Goal: Transaction & Acquisition: Purchase product/service

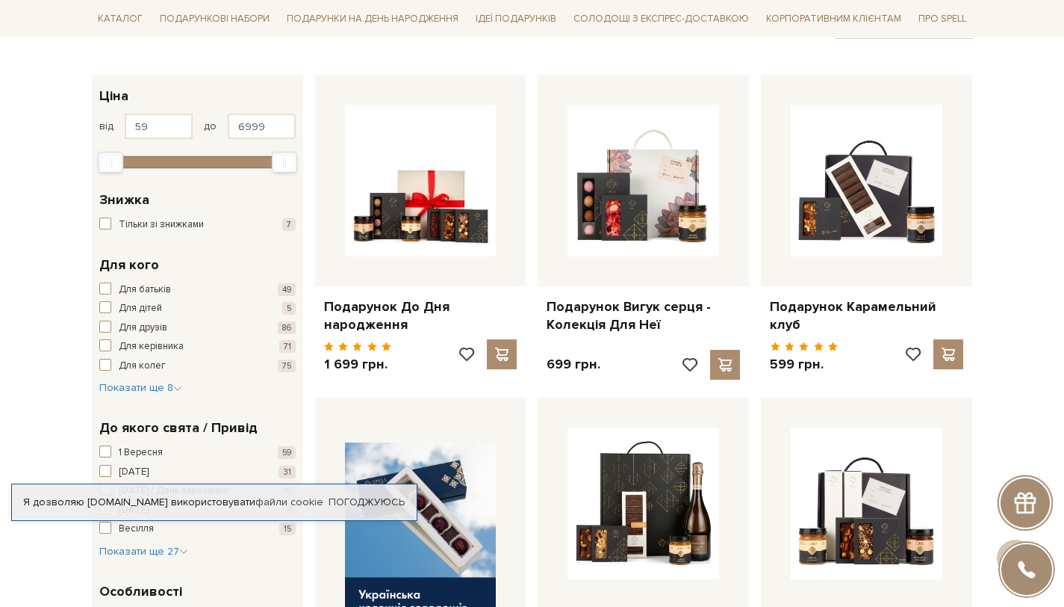
scroll to position [216, 0]
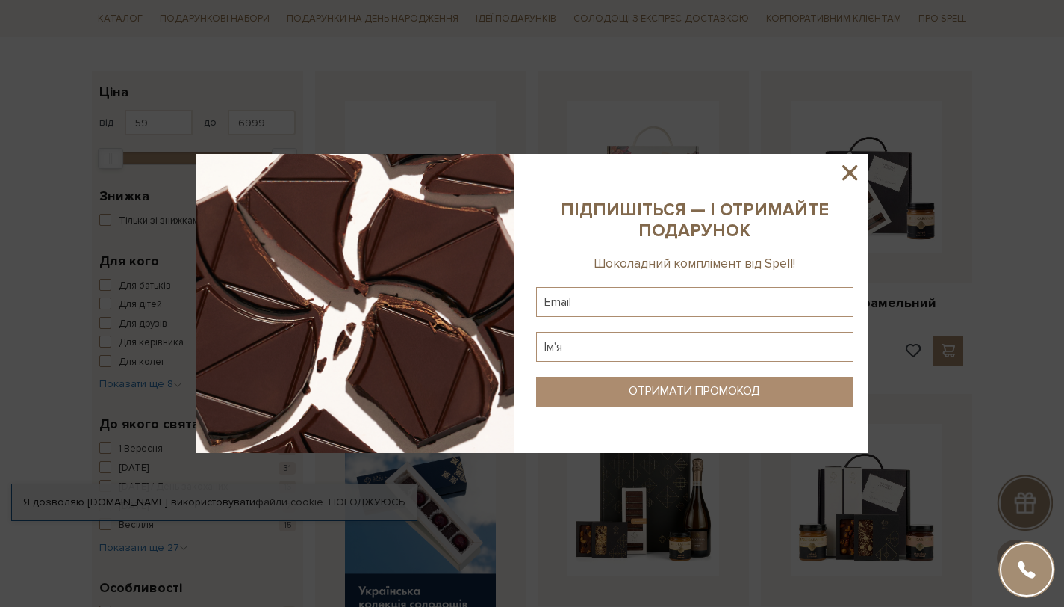
click at [849, 172] on icon at bounding box center [850, 172] width 15 height 15
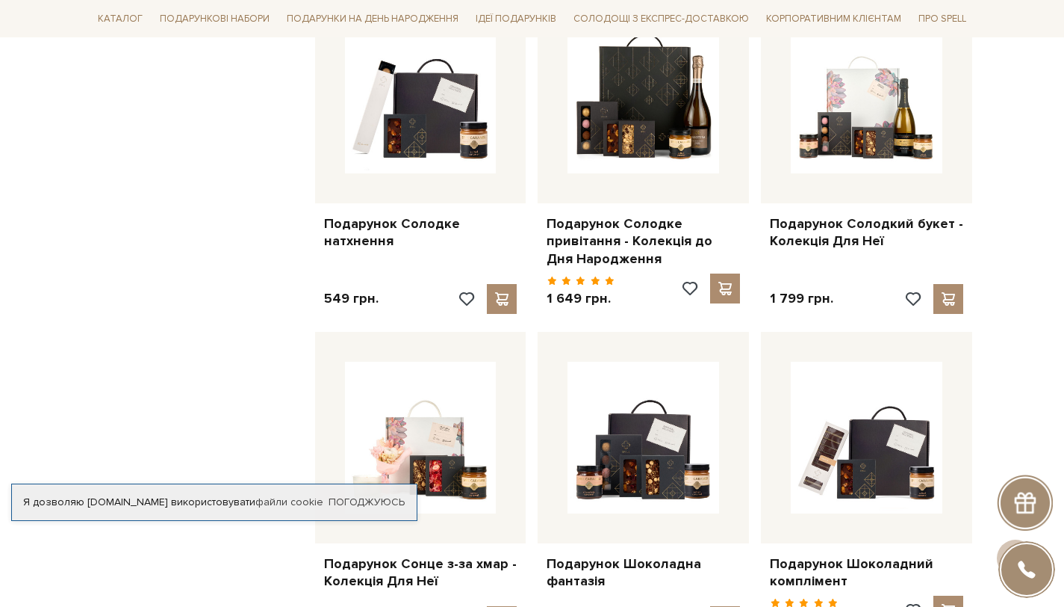
scroll to position [1235, 0]
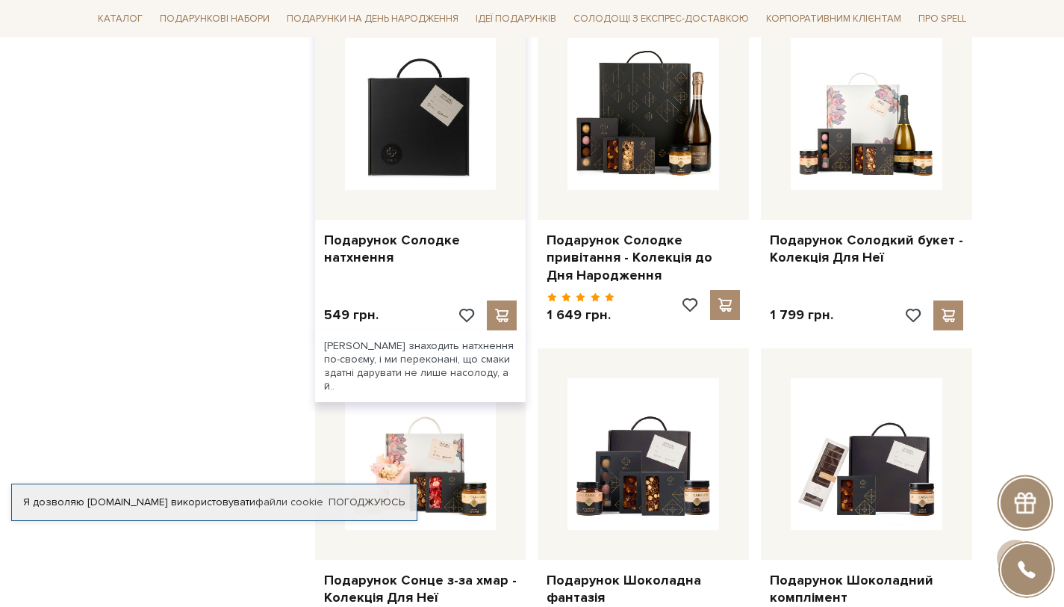
click at [466, 141] on img at bounding box center [421, 114] width 152 height 152
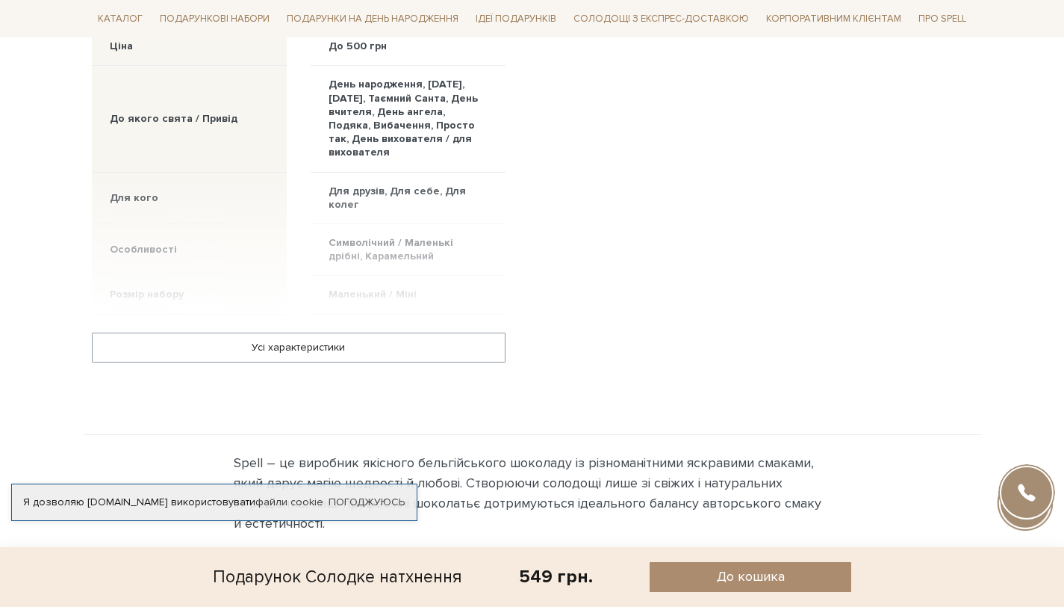
scroll to position [987, 0]
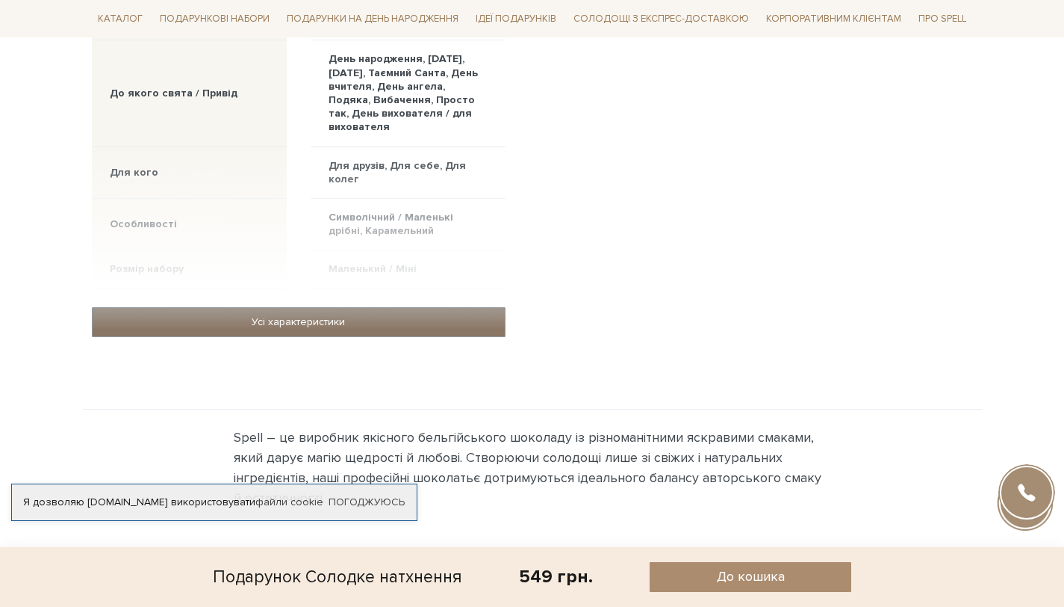
click at [368, 308] on link "Усі характеристики" at bounding box center [299, 322] width 412 height 28
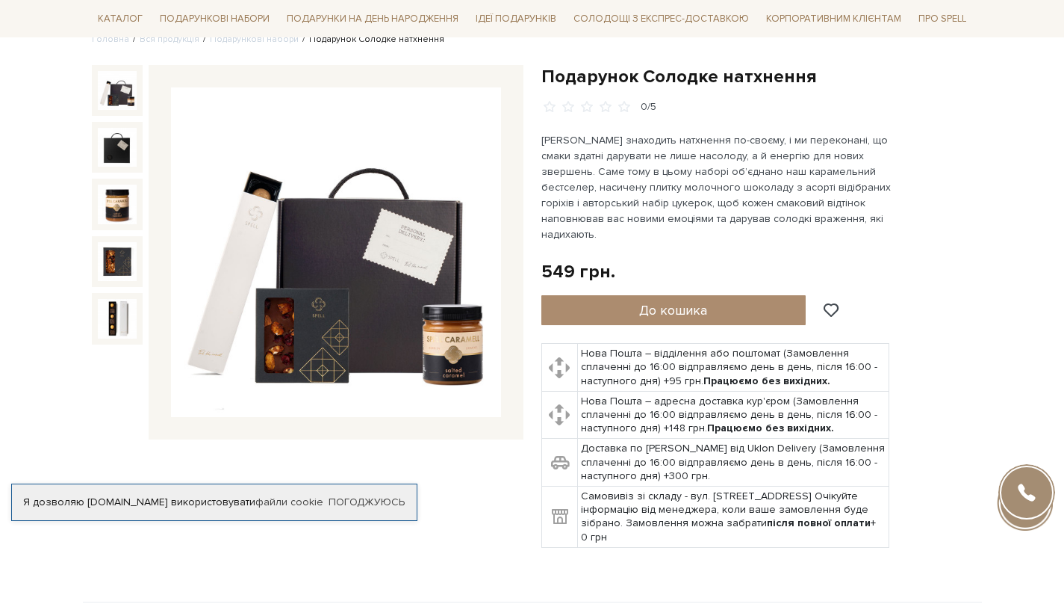
scroll to position [0, 0]
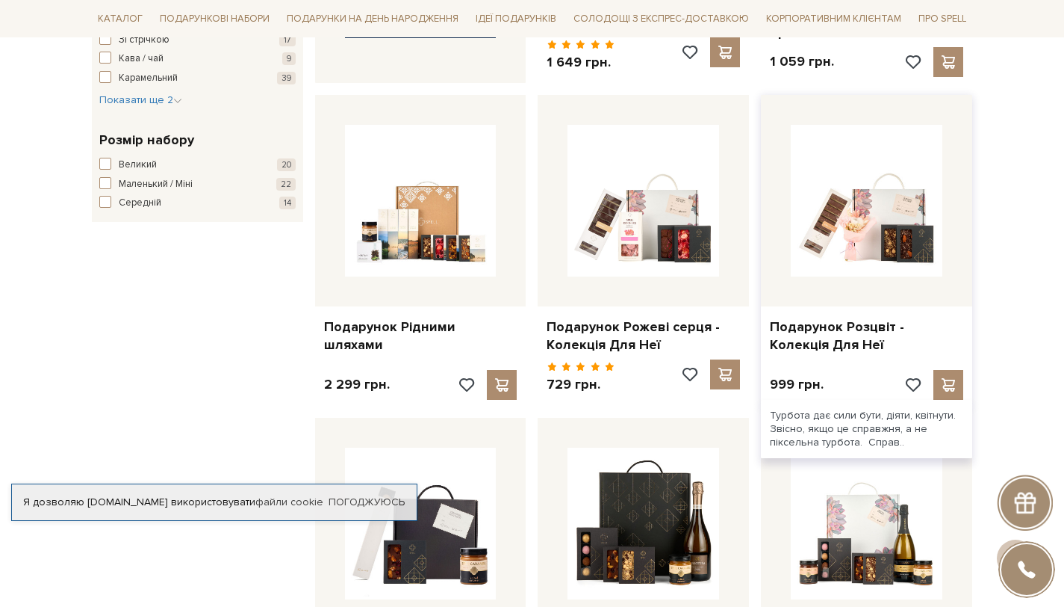
scroll to position [820, 0]
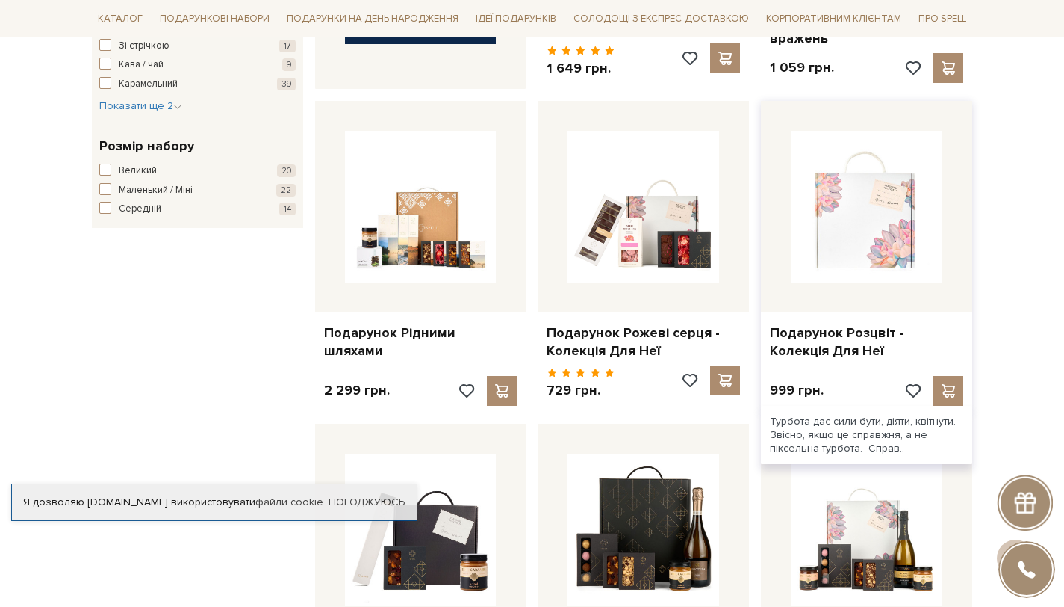
click at [818, 204] on img at bounding box center [867, 207] width 152 height 152
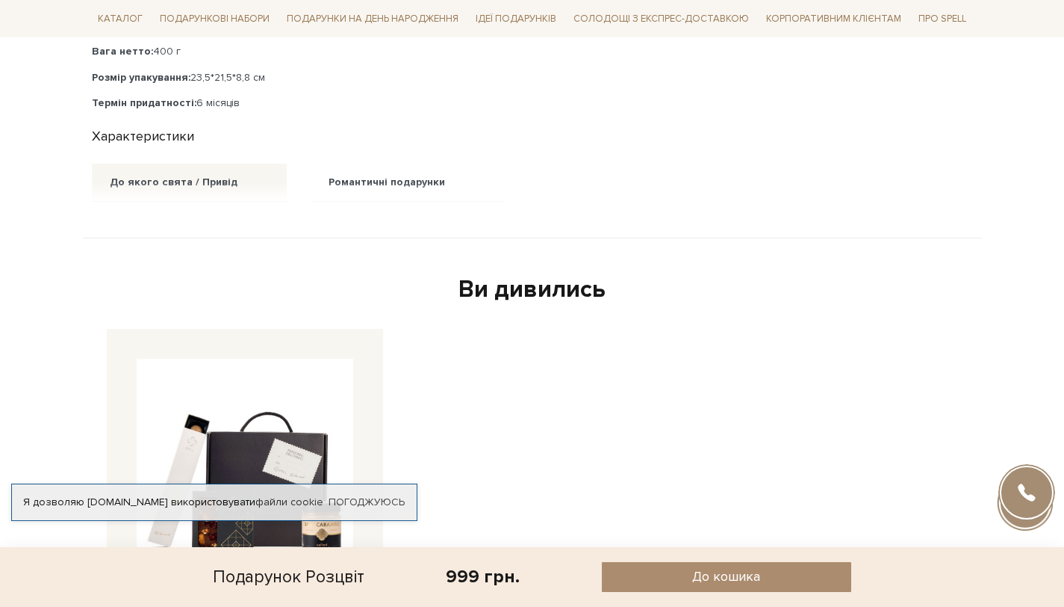
scroll to position [922, 0]
click at [237, 182] on div at bounding box center [299, 191] width 414 height 19
drag, startPoint x: 220, startPoint y: 185, endPoint x: 226, endPoint y: 208, distance: 23.7
click at [217, 214] on div "Склад: Плитка шоколаду з солоною карамеллю та фундучним печивом, 120 г Плитка з…" at bounding box center [532, 59] width 899 height 358
click at [226, 208] on div "Склад: Плитка шоколаду з солоною карамеллю та фундучним печивом, 120 г Плитка з…" at bounding box center [532, 59] width 899 height 358
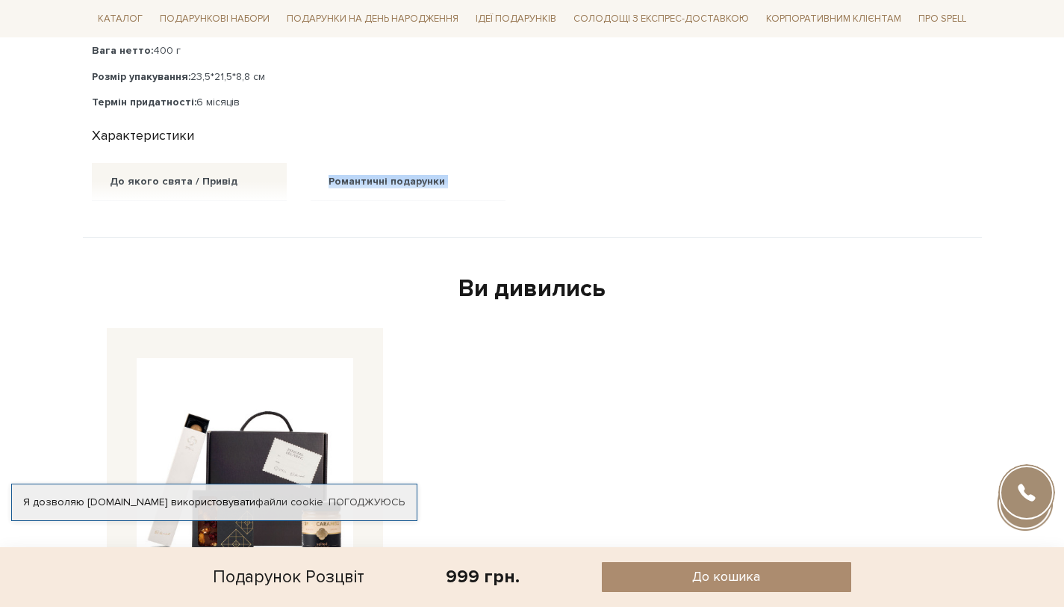
drag, startPoint x: 291, startPoint y: 227, endPoint x: 292, endPoint y: 244, distance: 16.4
click at [291, 243] on div "Головна Вся продукція Для неї Подарунок Розцвіт - Колекція Для Неї Подарунок Ро…" at bounding box center [532, 272] width 899 height 2059
click at [300, 241] on div "Головна Вся продукція Для неї Подарунок Розцвіт - Колекція Для Неї Подарунок Ро…" at bounding box center [532, 272] width 899 height 2059
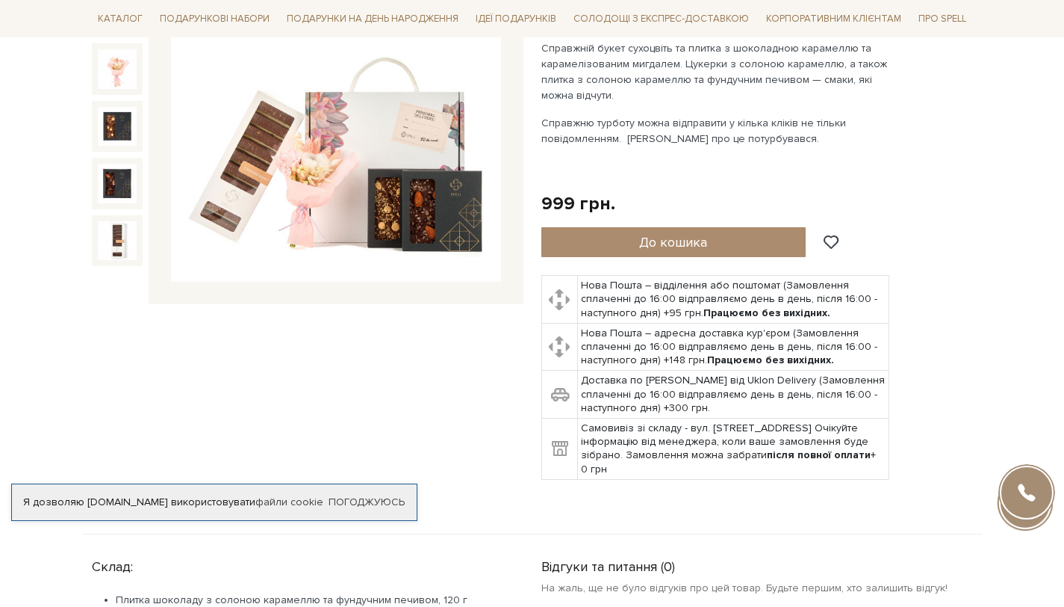
scroll to position [267, 0]
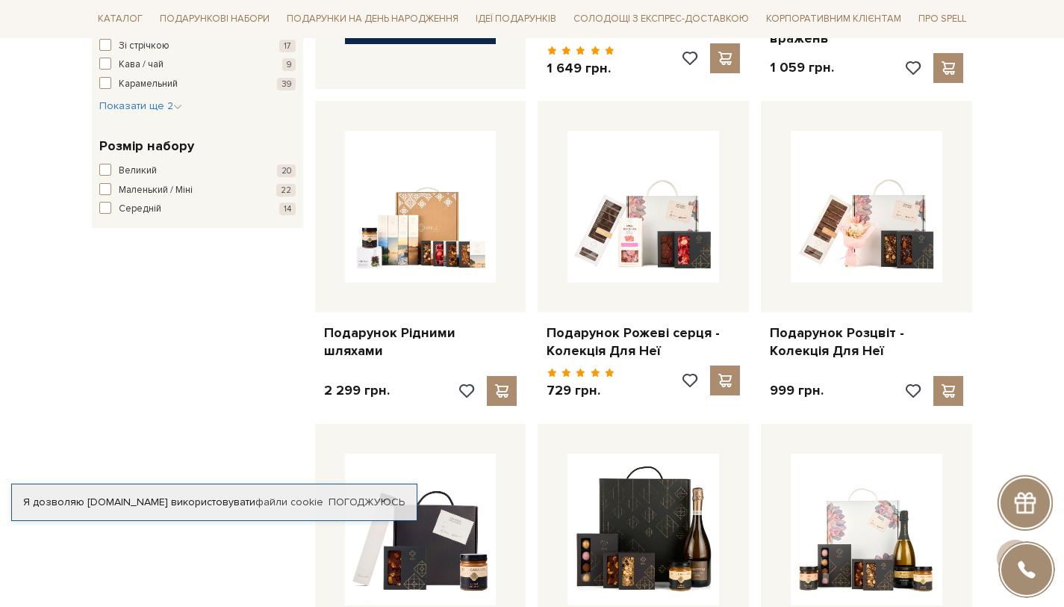
scroll to position [820, 0]
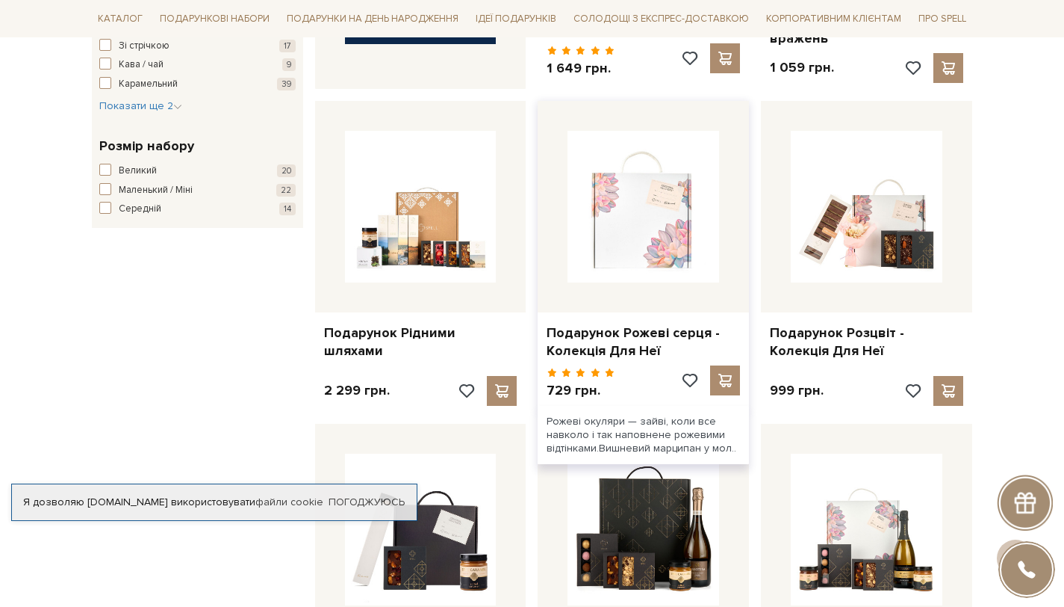
click at [658, 229] on img at bounding box center [644, 207] width 152 height 152
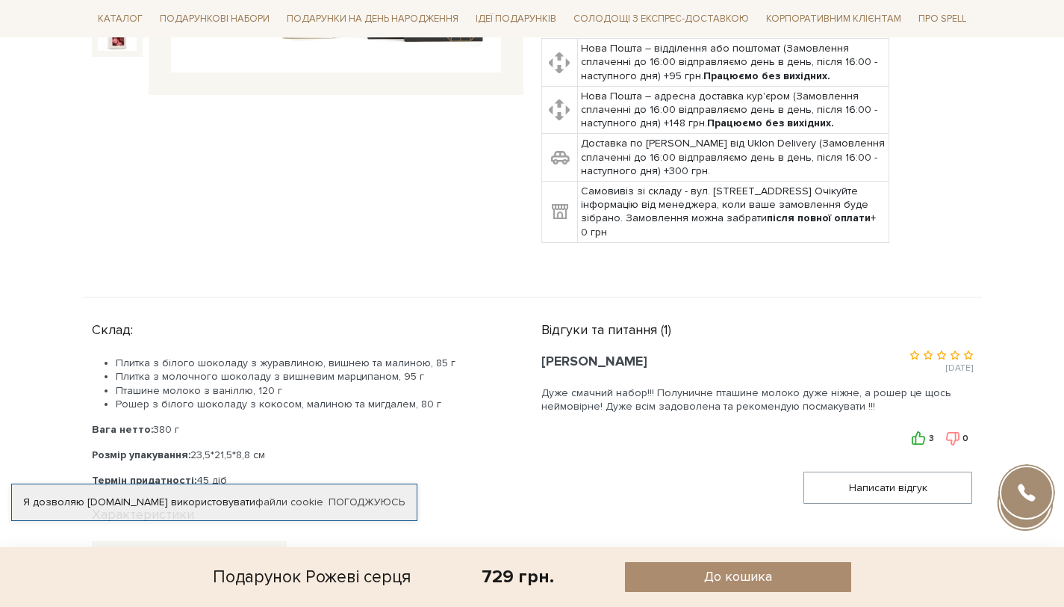
scroll to position [590, 0]
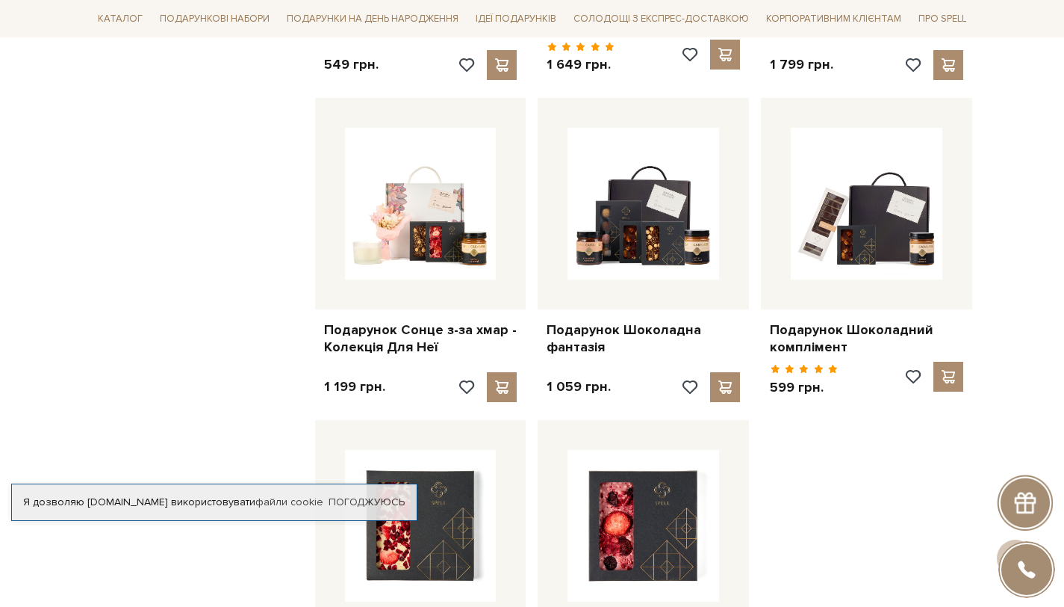
scroll to position [1483, 0]
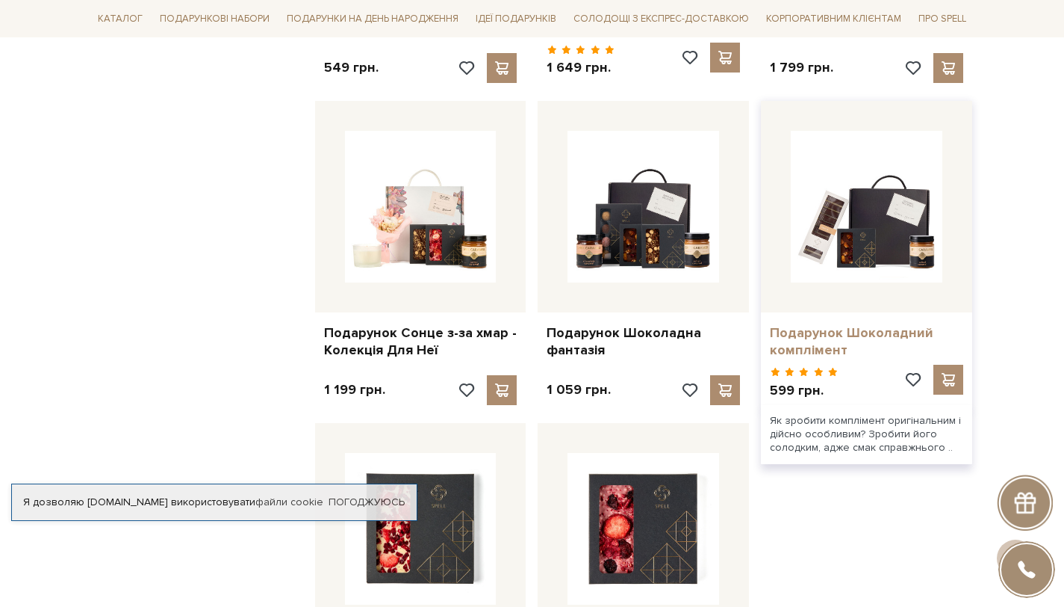
click at [795, 341] on link "Подарунок Шоколадний комплімент" at bounding box center [866, 341] width 193 height 35
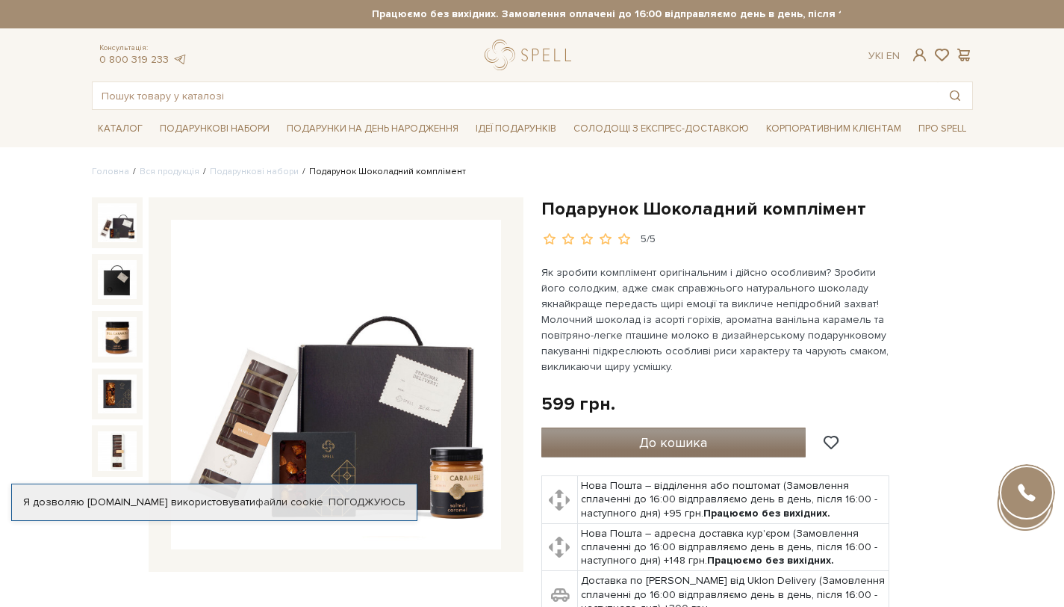
click at [659, 444] on span "До кошика" at bounding box center [673, 442] width 68 height 16
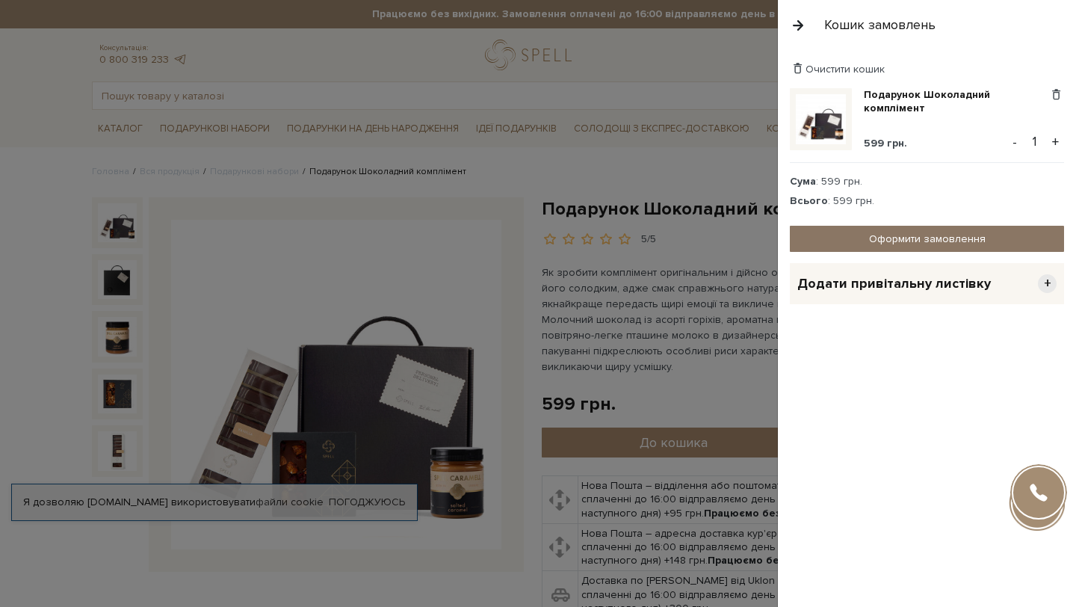
click at [893, 236] on link "Оформити замовлення" at bounding box center [927, 239] width 274 height 26
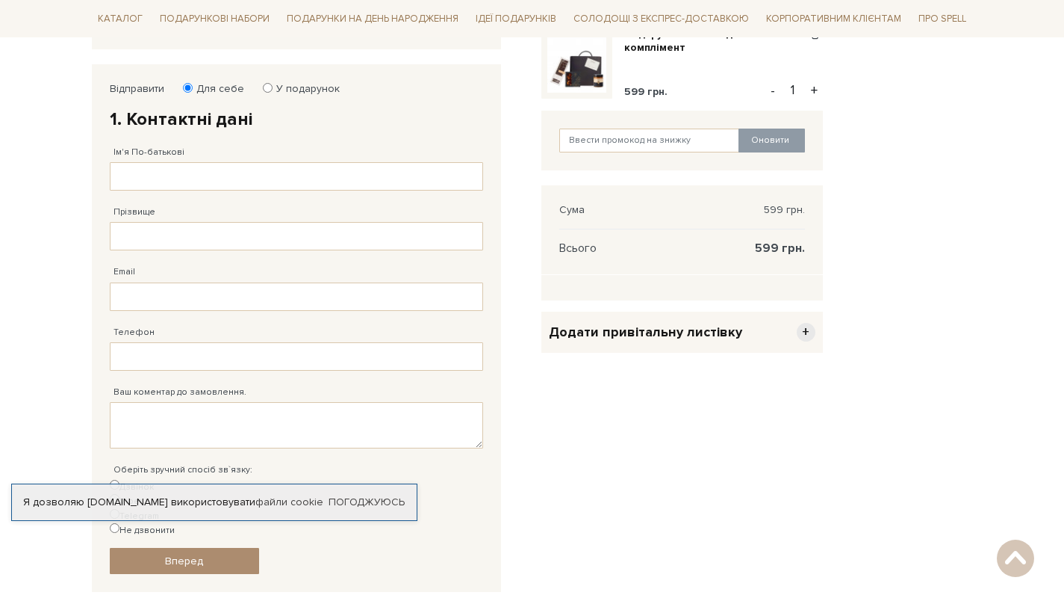
scroll to position [228, 0]
click at [267, 90] on input "У подарунок" at bounding box center [268, 87] width 10 height 10
radio input "true"
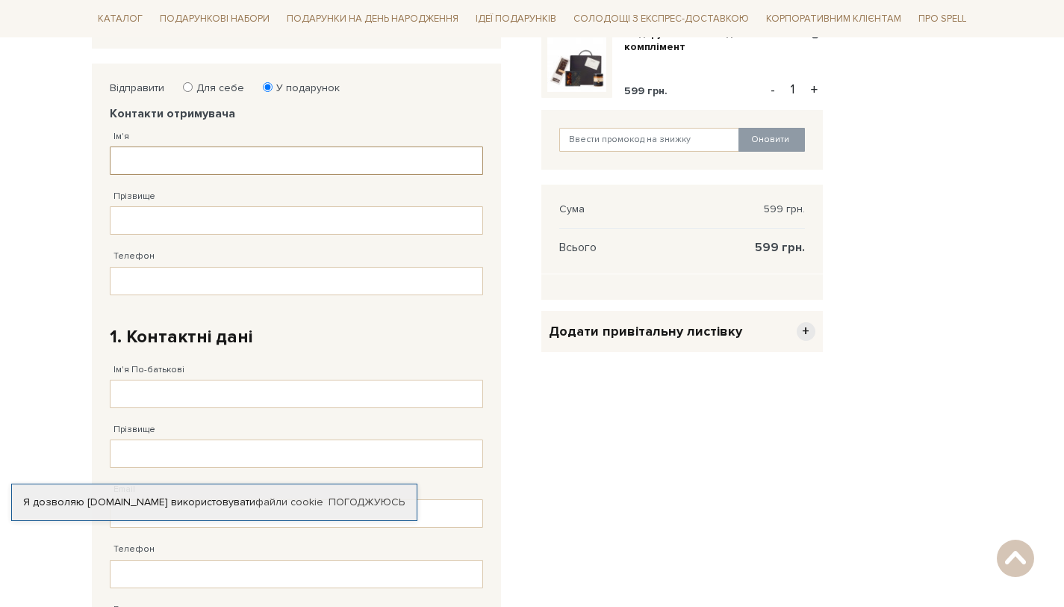
click at [244, 164] on input "Ім'я" at bounding box center [296, 160] width 373 height 28
type input "[PERSON_NAME]"
click at [142, 211] on input "Прізвище" at bounding box center [296, 220] width 373 height 28
type input "Степненко"
click at [140, 285] on input "Телефон" at bounding box center [296, 281] width 373 height 28
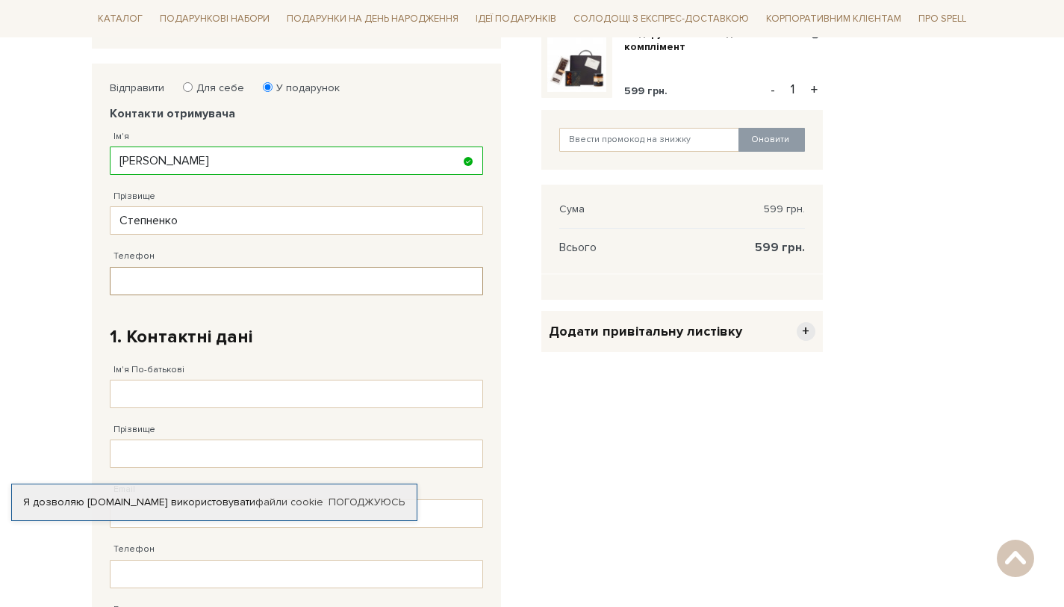
paste input "[PHONE_NUMBER]"
type input "[PHONE_NUMBER]"
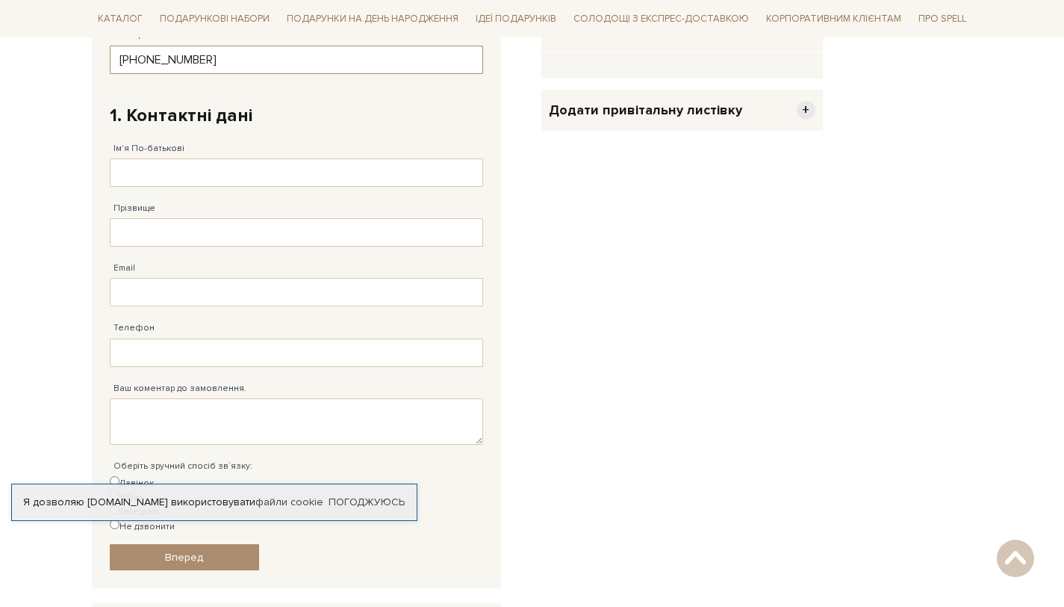
scroll to position [453, 0]
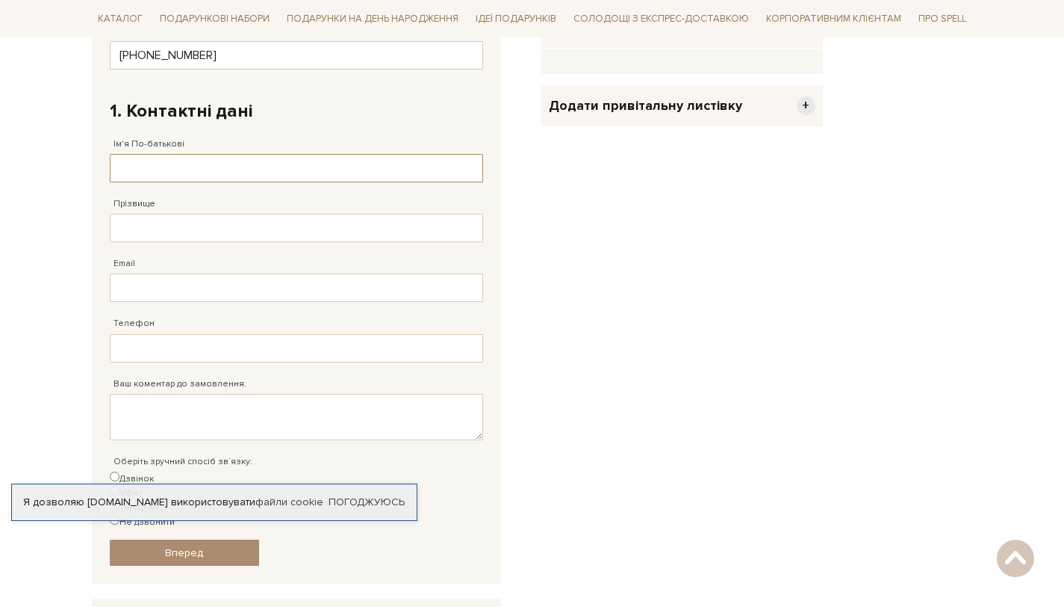
click at [197, 167] on input "Ім'я По-батькові" at bounding box center [296, 168] width 373 height 28
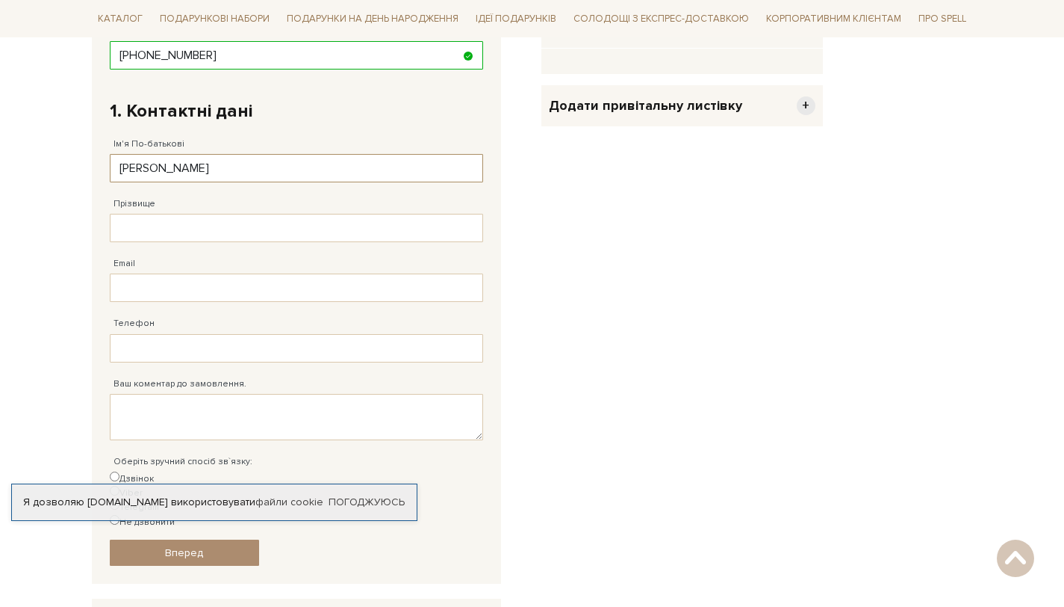
type input "[PERSON_NAME]"
click at [257, 228] on input "Прізвище" at bounding box center [296, 228] width 373 height 28
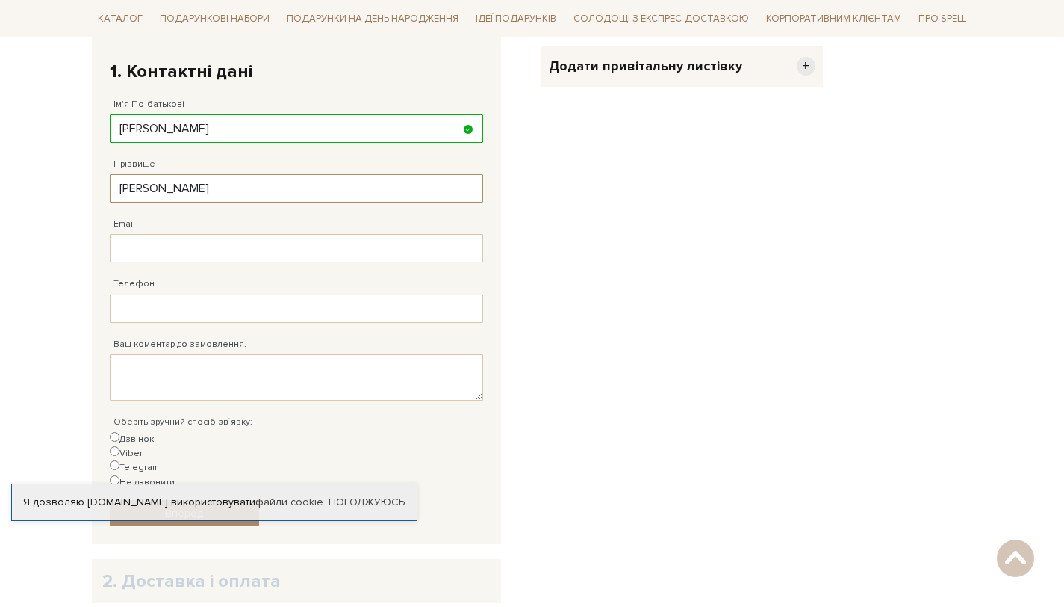
scroll to position [493, 0]
type input "[PERSON_NAME]"
click at [187, 249] on input "Email" at bounding box center [296, 248] width 373 height 28
type input "[EMAIL_ADDRESS][DOMAIN_NAME]"
click at [317, 305] on input "Телефон" at bounding box center [296, 308] width 373 height 28
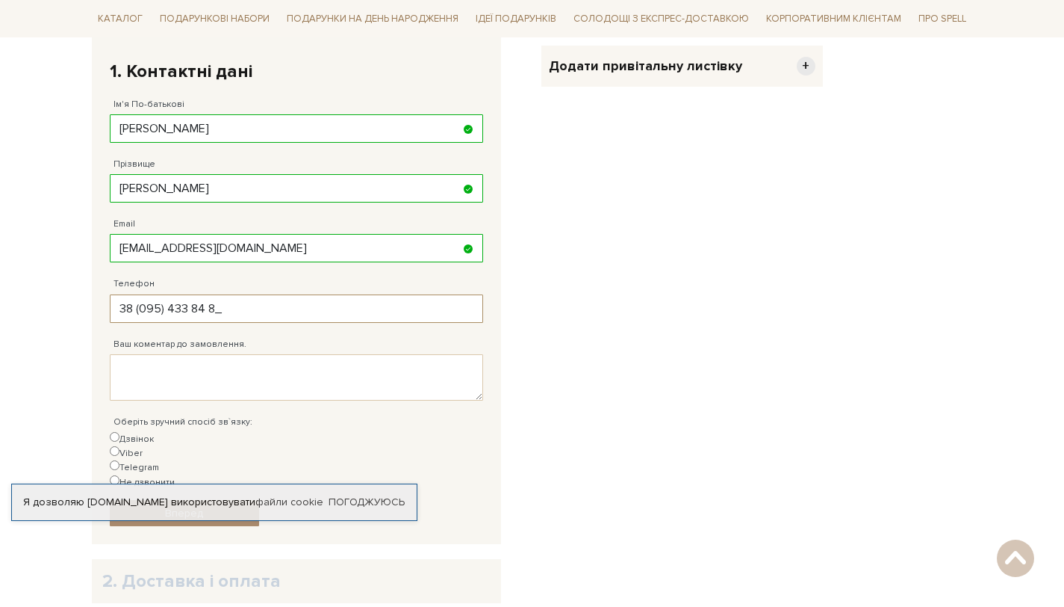
type input "[PHONE_NUMBER]"
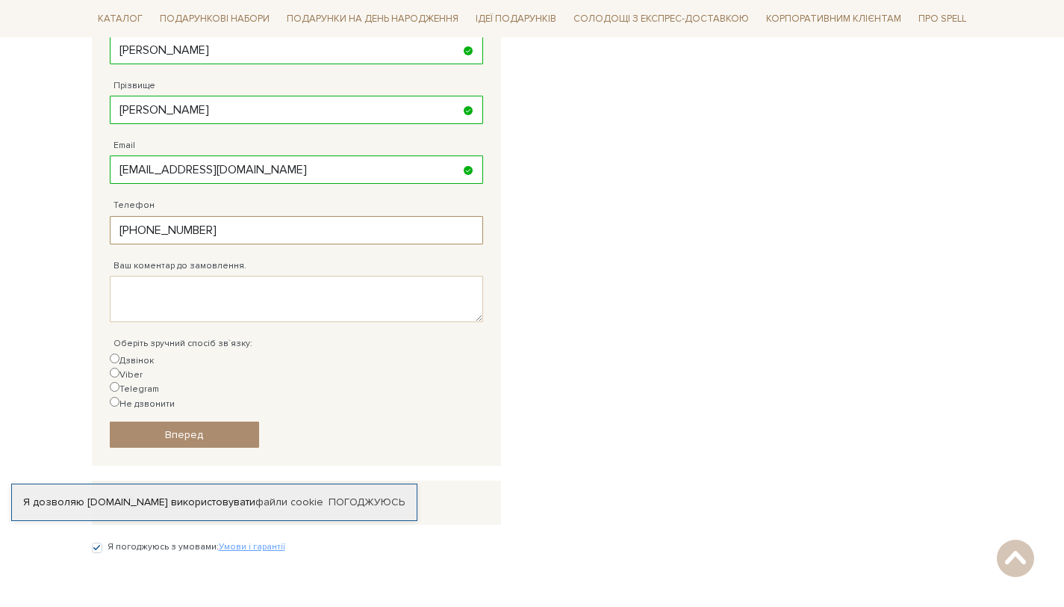
scroll to position [595, 0]
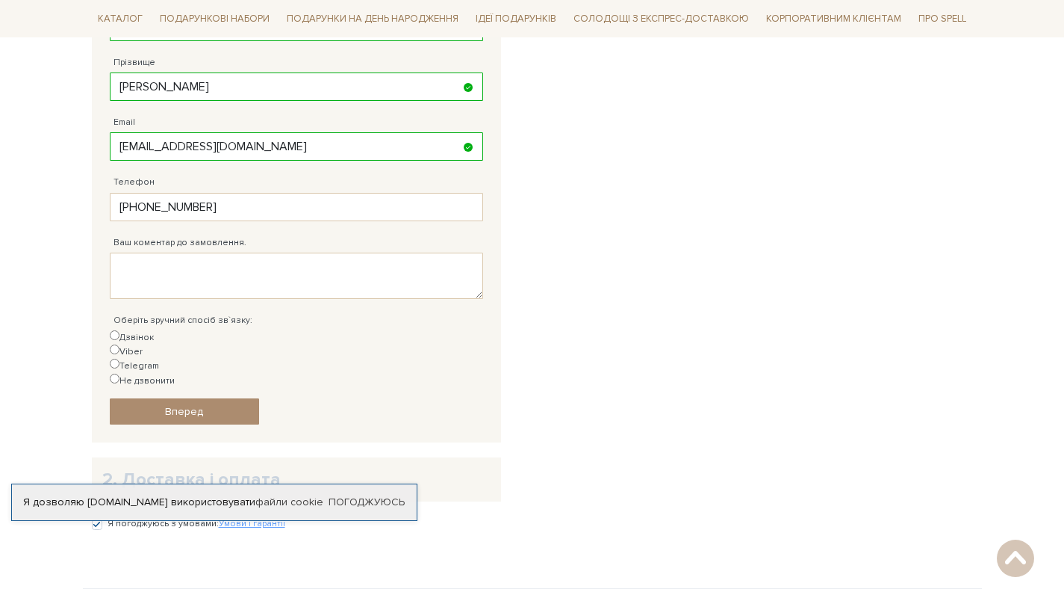
click at [117, 335] on input "Дзвінок" at bounding box center [115, 335] width 10 height 10
radio input "true"
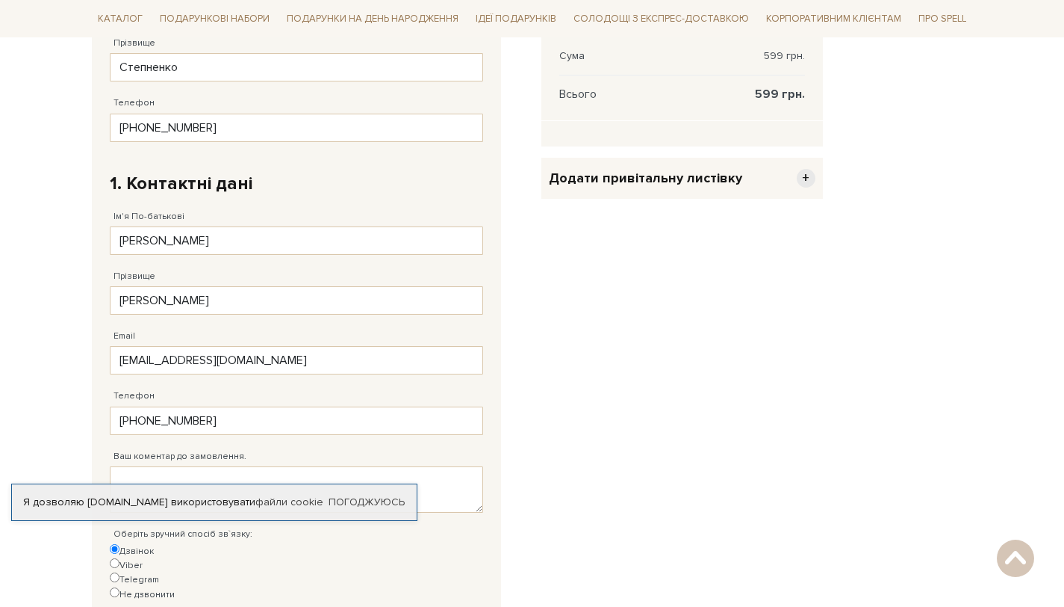
scroll to position [381, 0]
click at [701, 174] on span "Додати привітальну листівку" at bounding box center [645, 178] width 193 height 17
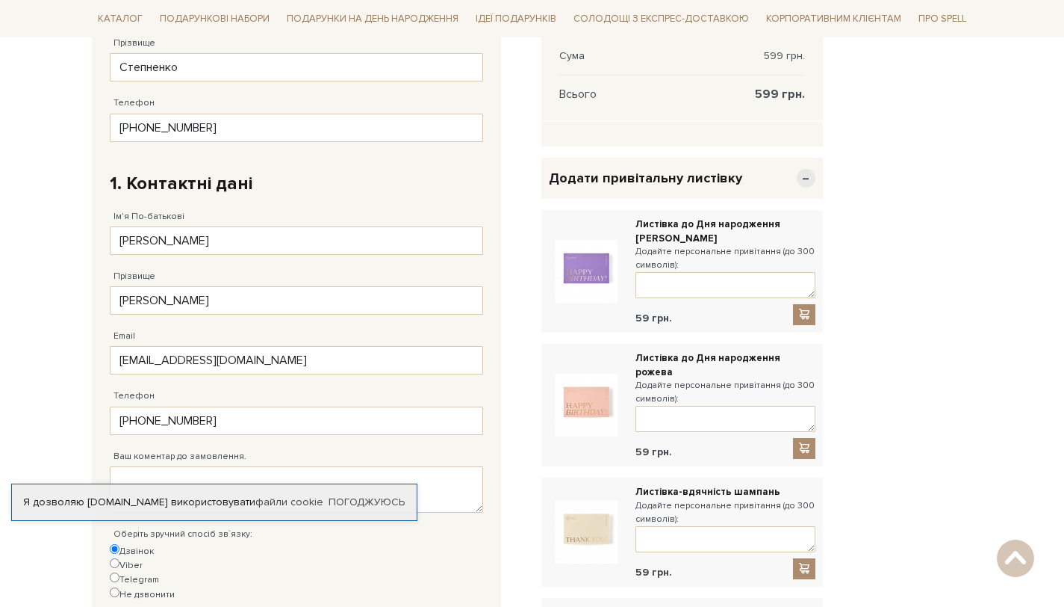
click at [921, 189] on div "Відправити Для себе У подарунок Контакти отримувача Ім'я [PERSON_NAME] Заповніт…" at bounding box center [532, 591] width 899 height 1362
click at [807, 181] on span "−" at bounding box center [806, 178] width 19 height 19
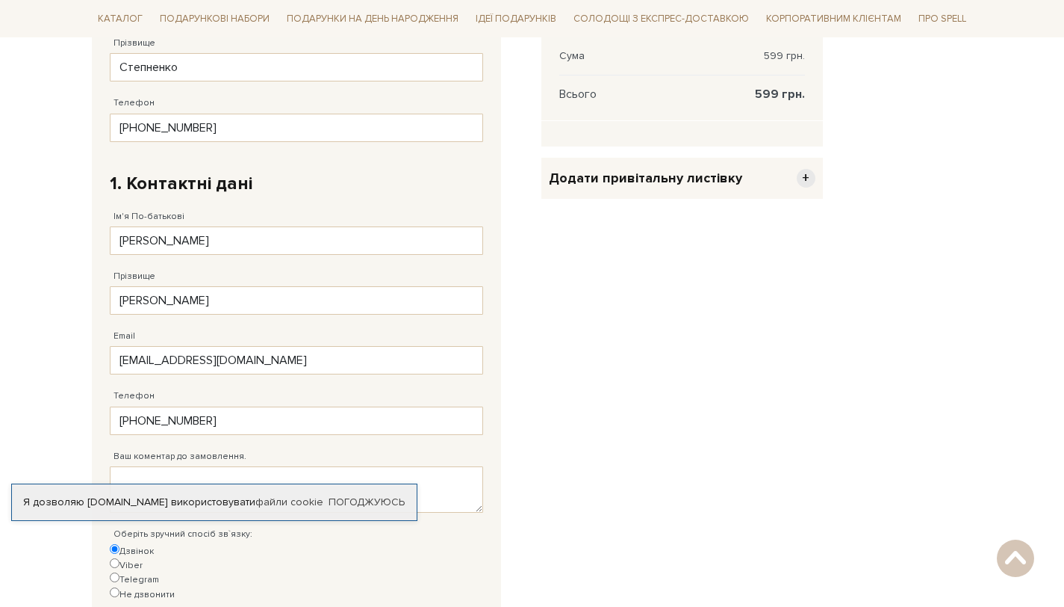
click at [683, 184] on span "Додати привітальну листівку" at bounding box center [645, 178] width 193 height 17
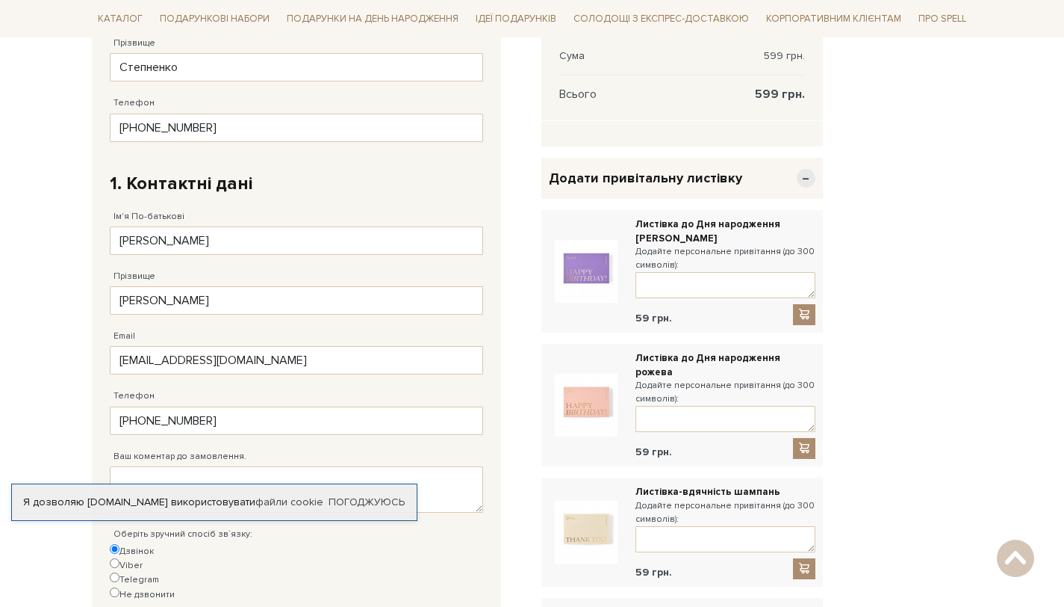
click at [683, 183] on span "Додати привітальну листівку" at bounding box center [645, 178] width 193 height 17
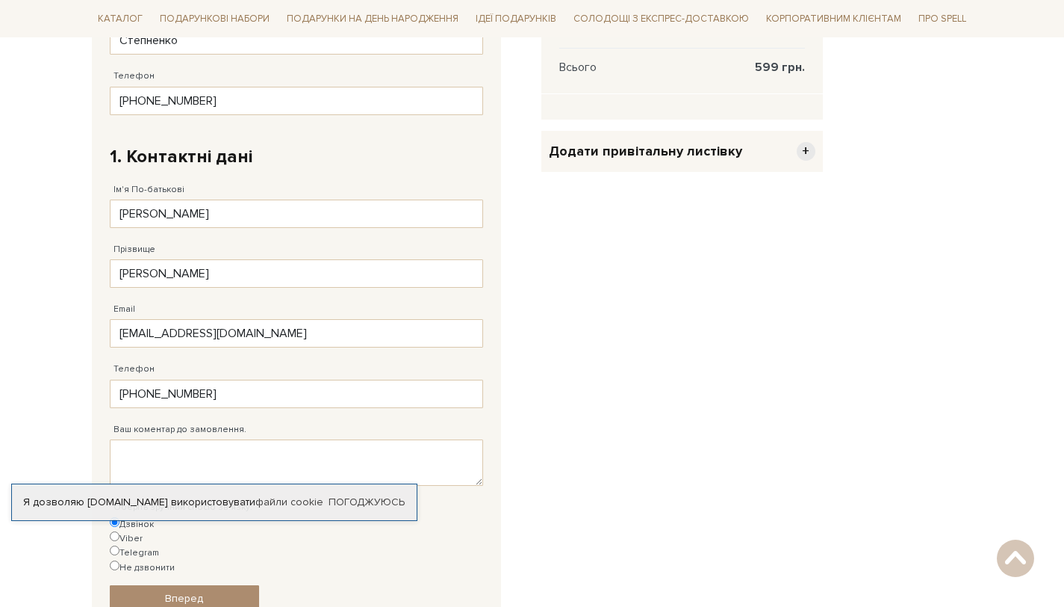
scroll to position [766, 0]
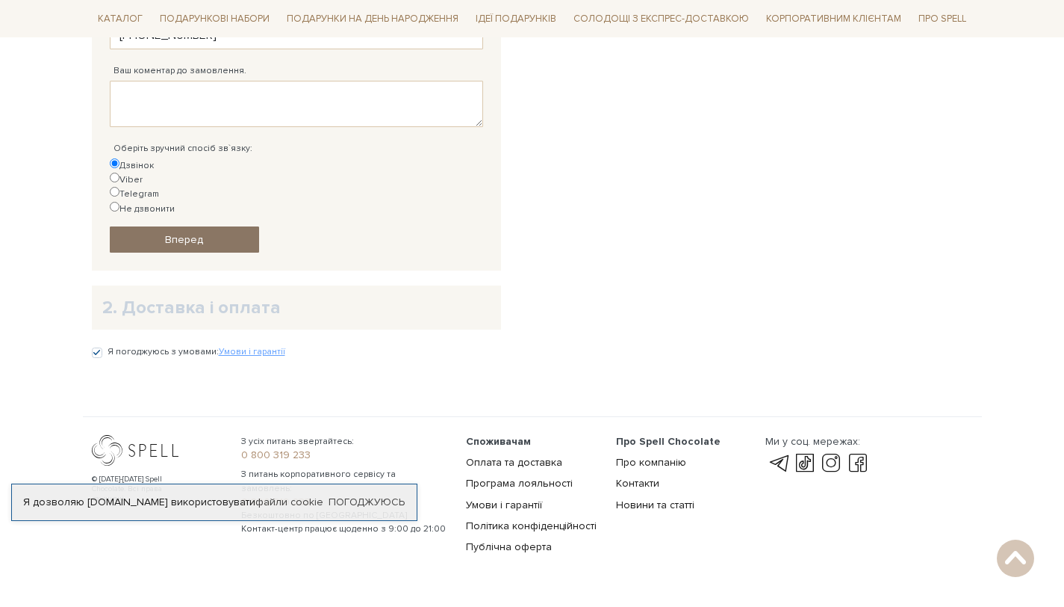
click at [235, 226] on link "Вперед" at bounding box center [184, 239] width 149 height 26
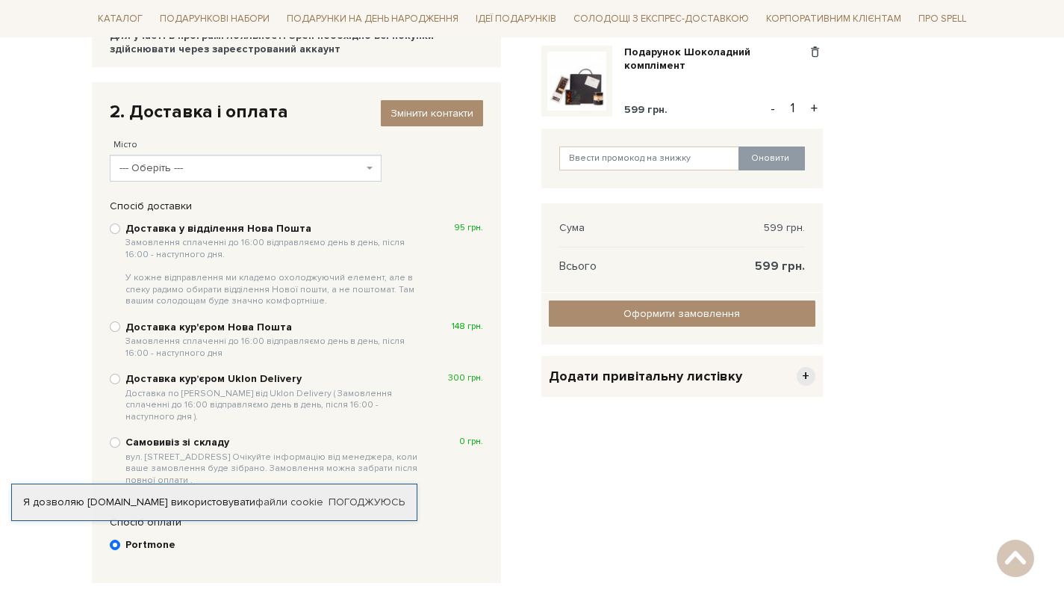
scroll to position [208, 0]
click at [202, 179] on span "--- Оберіть ---" at bounding box center [246, 168] width 273 height 27
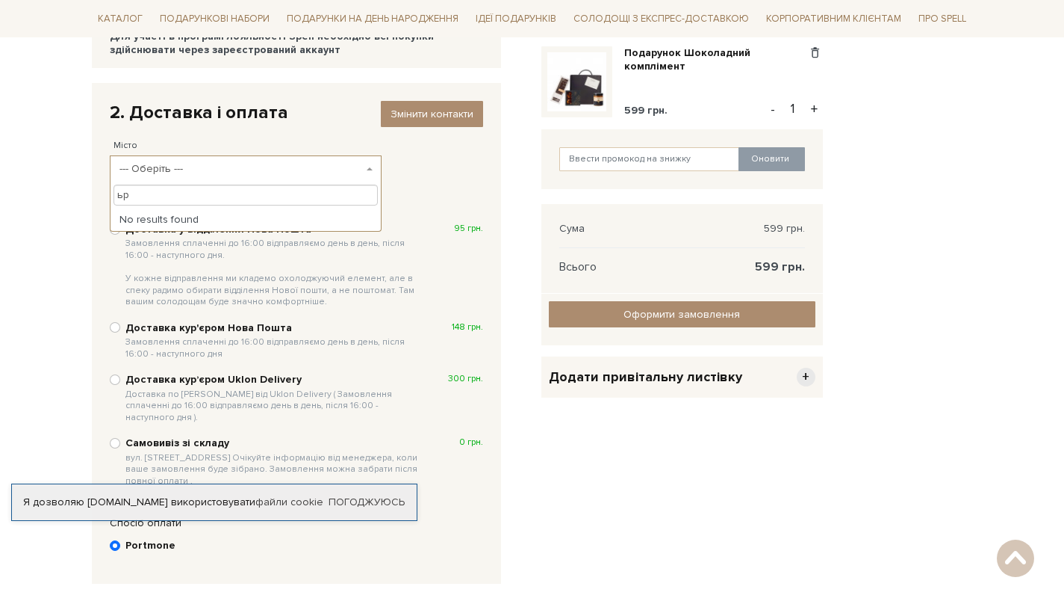
type input "ь"
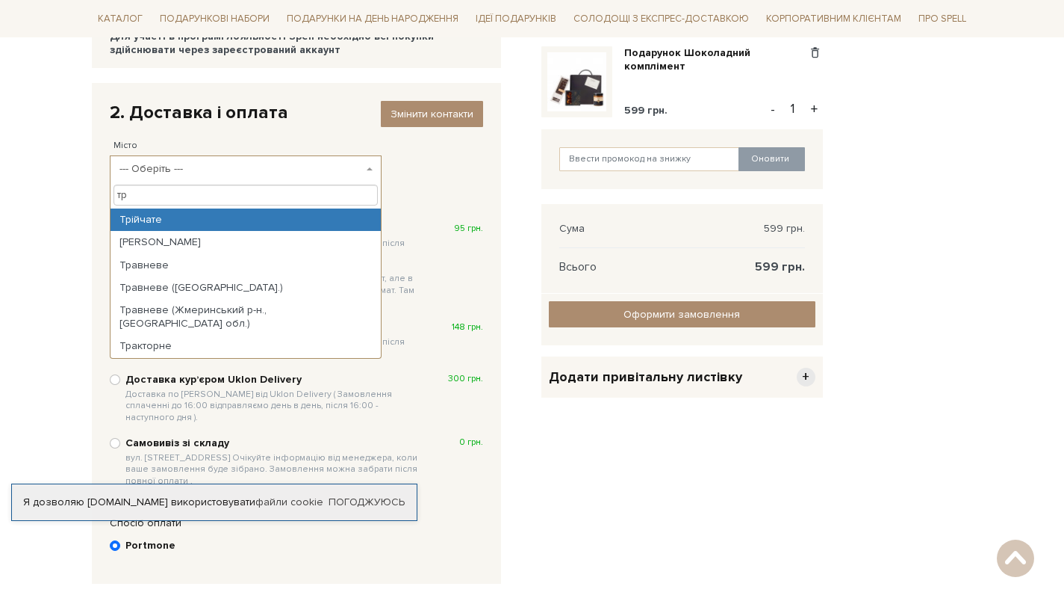
type input "т"
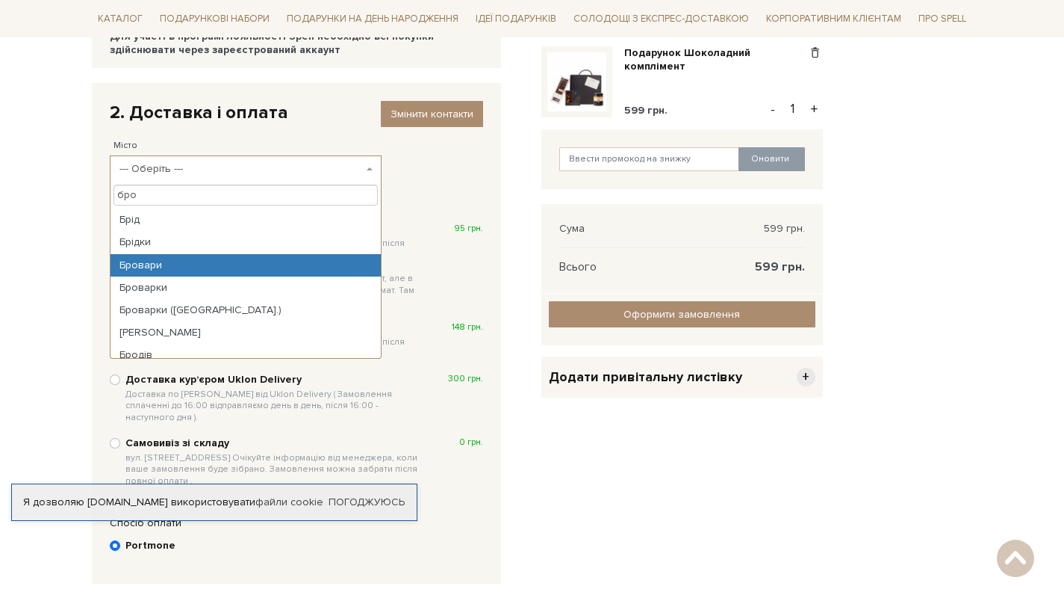
type input "бро"
select select "Бровари"
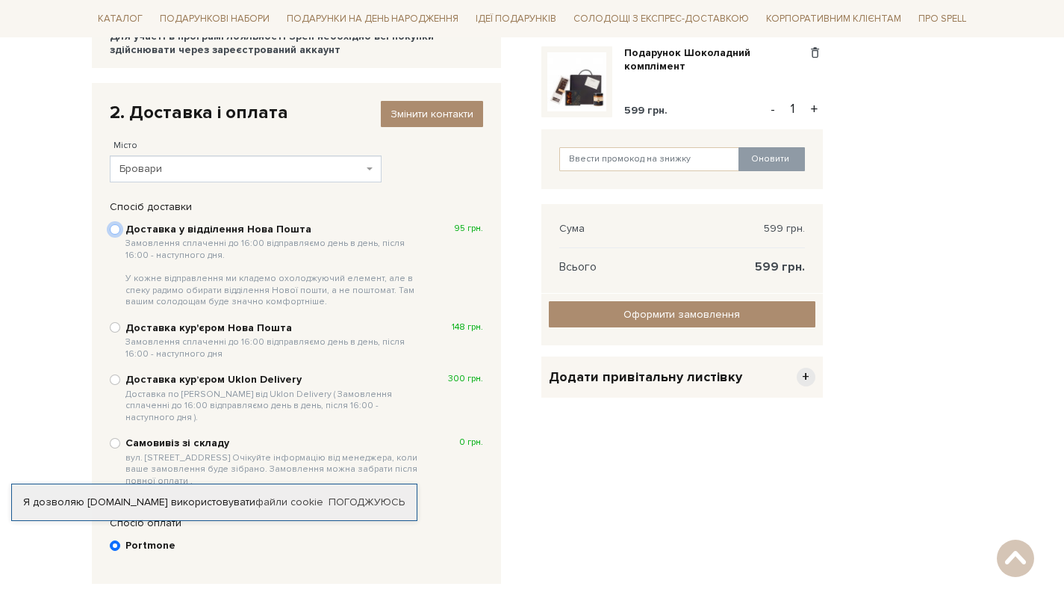
click at [116, 229] on input "Доставка у відділення Нова Пошта Замовлення сплаченні до 16:00 відправляємо ден…" at bounding box center [115, 229] width 10 height 10
radio input "true"
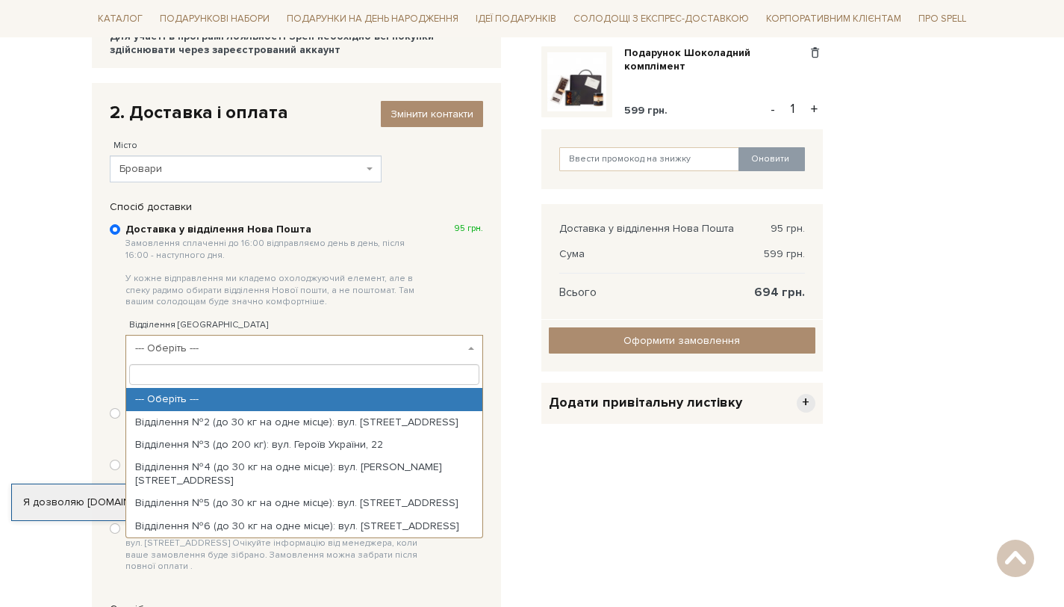
click at [382, 351] on span "--- Оберіть ---" at bounding box center [299, 348] width 329 height 15
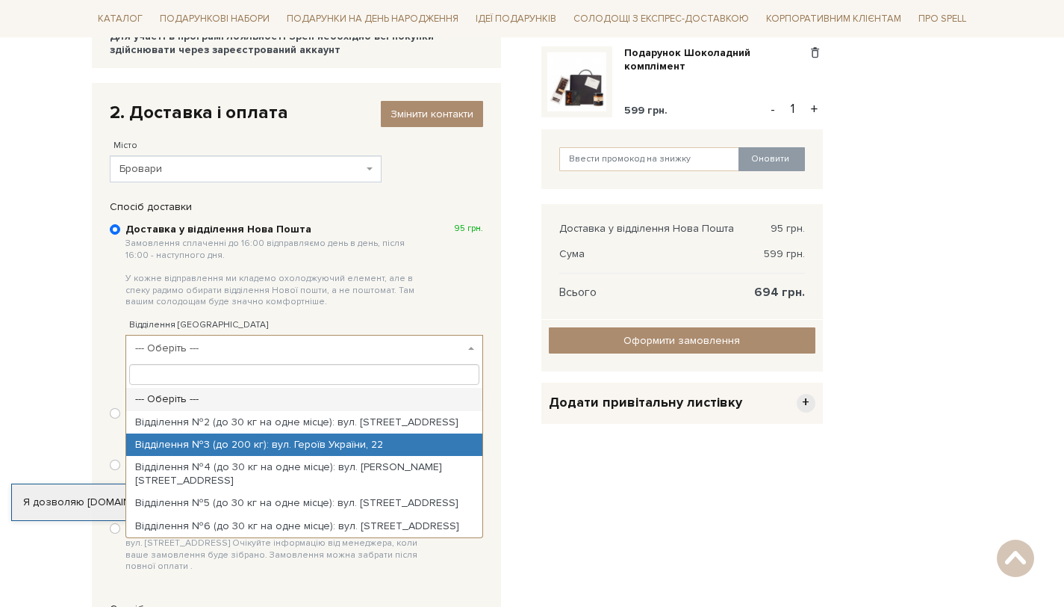
select select "Відділення №3 (до 200 кг): вул. Героїв України, 22"
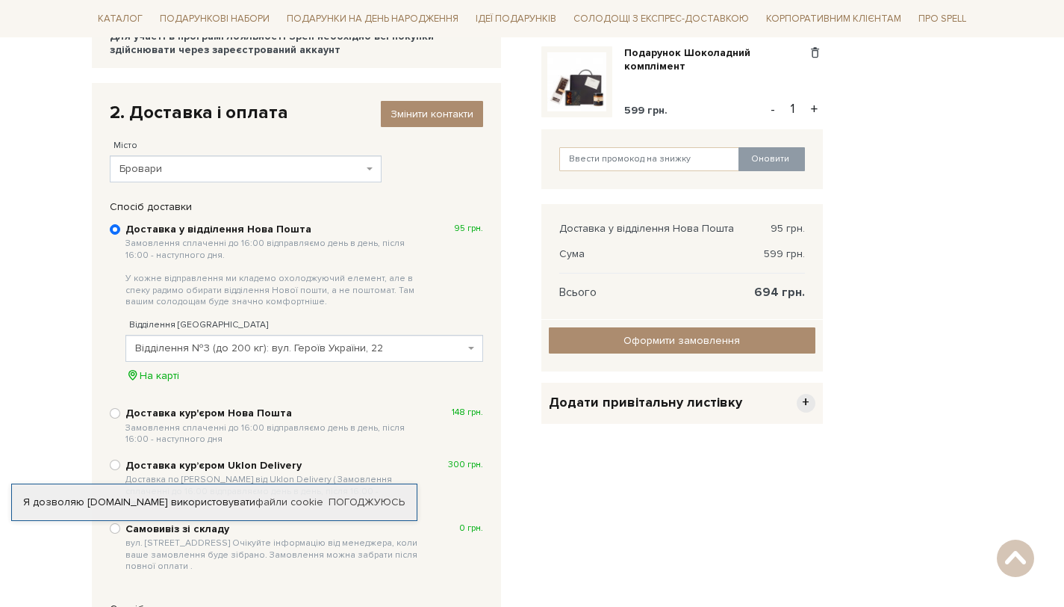
click at [427, 347] on span "Відділення №3 (до 200 кг): вул. Героїв України, 22" at bounding box center [299, 348] width 329 height 15
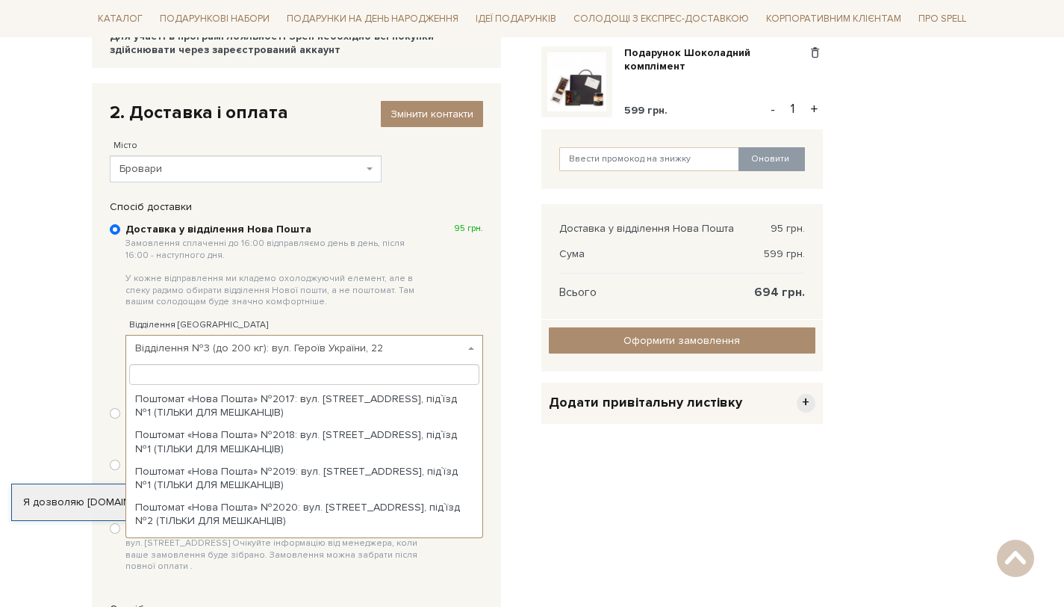
scroll to position [569, 0]
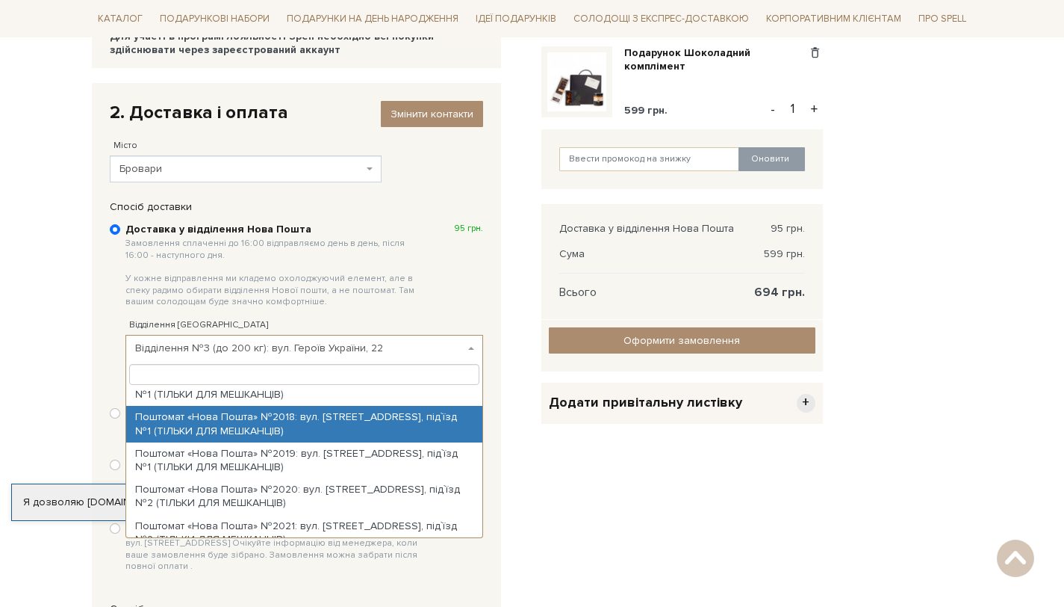
click at [441, 264] on label "Доставка у відділення Нова Пошта Замовлення сплаченні до 16:00 відправляємо ден…" at bounding box center [304, 266] width 358 height 87
click at [120, 235] on input "Доставка у відділення Нова Пошта Замовлення сплаченні до 16:00 відправляємо ден…" at bounding box center [115, 229] width 10 height 10
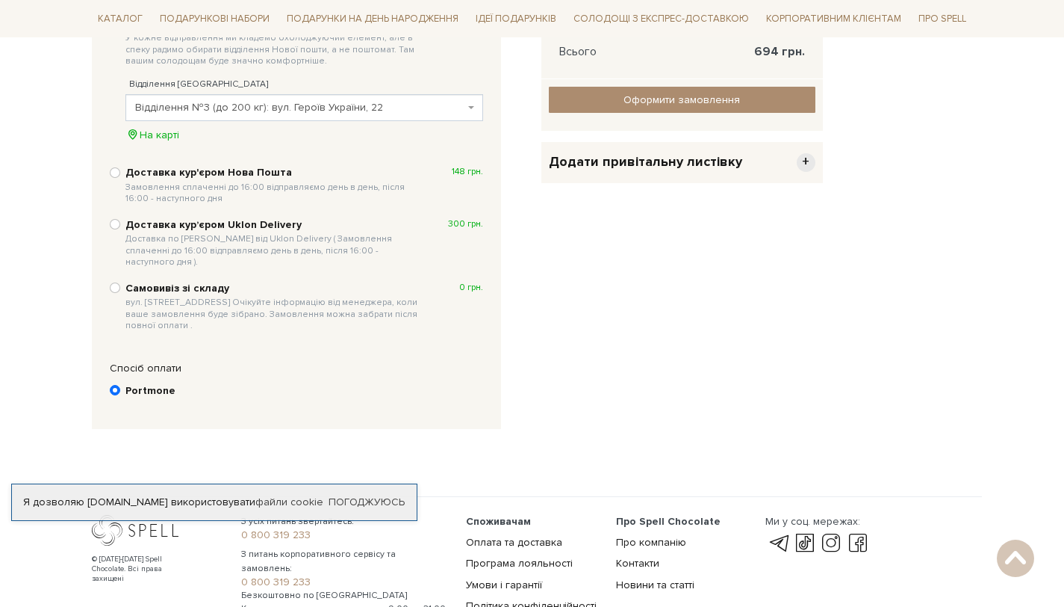
scroll to position [450, 0]
click at [651, 93] on input "Оформити замовлення" at bounding box center [682, 99] width 267 height 26
